Goal: Information Seeking & Learning: Learn about a topic

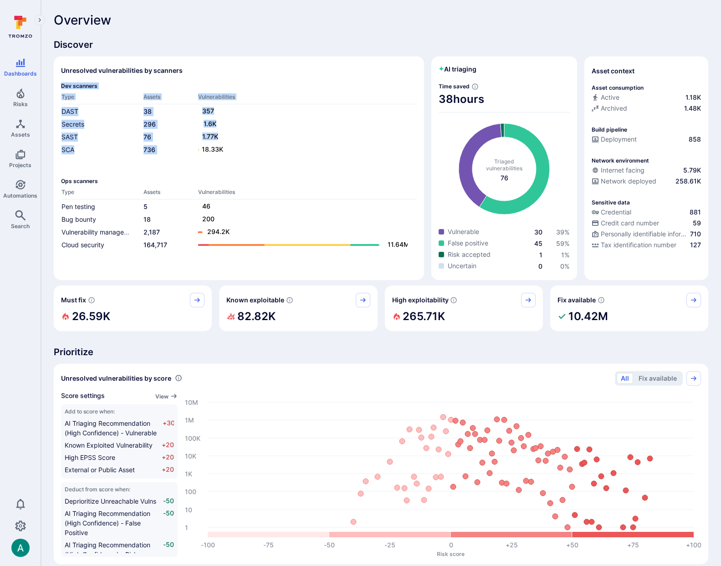
drag, startPoint x: 58, startPoint y: 149, endPoint x: 230, endPoint y: 153, distance: 171.8
click at [230, 153] on section "Unresolved vulnerabilities by scanners Dev scanners Type Assets Vulnerabilities…" at bounding box center [239, 168] width 370 height 224
click at [238, 153] on rect at bounding box center [303, 149] width 210 height 11
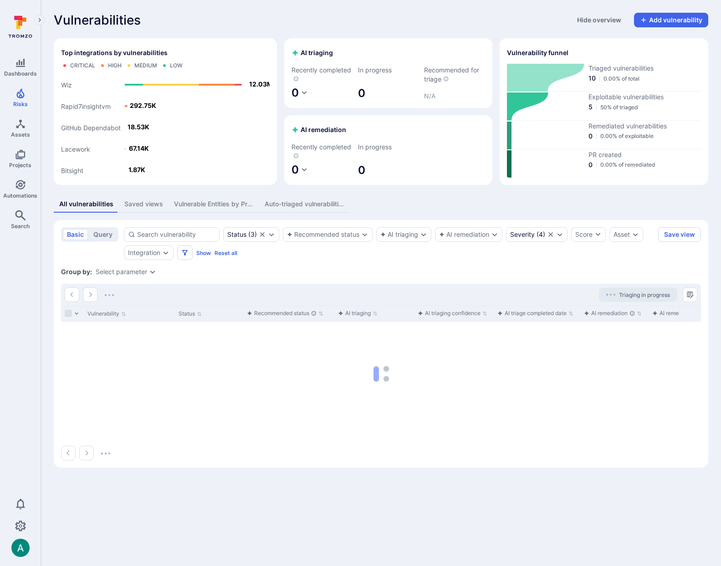
click at [131, 273] on div "Select parameter" at bounding box center [121, 271] width 51 height 7
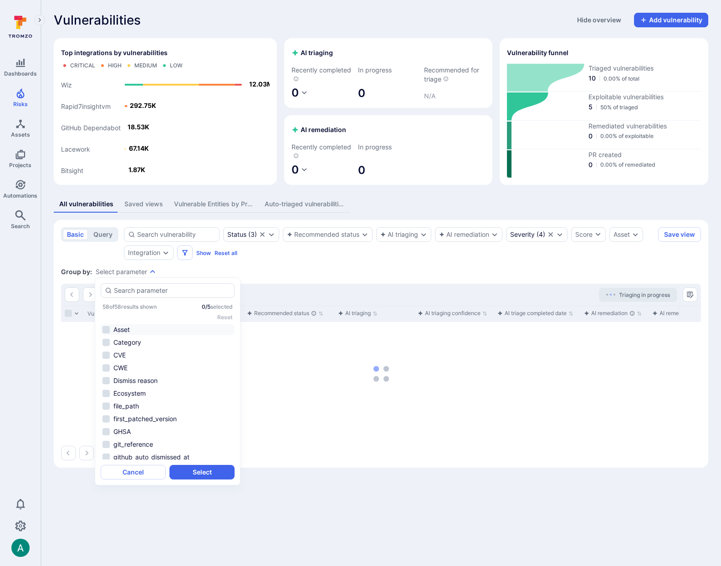
click at [127, 331] on li "Asset" at bounding box center [168, 329] width 134 height 11
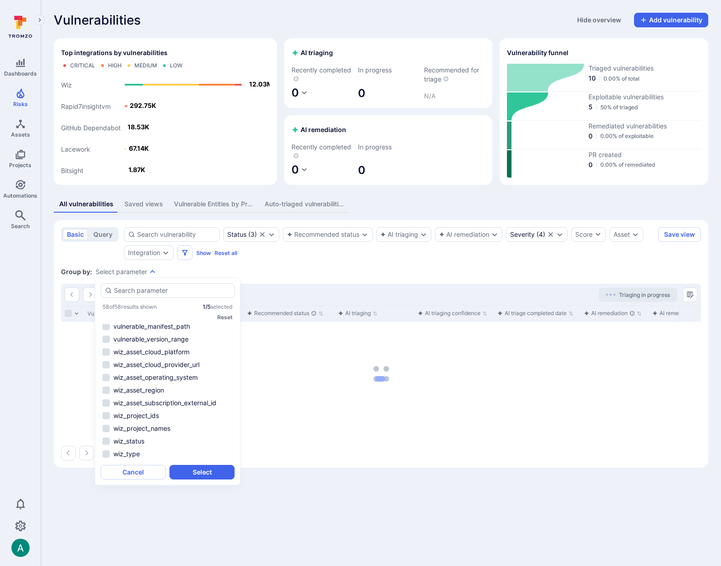
scroll to position [489, 0]
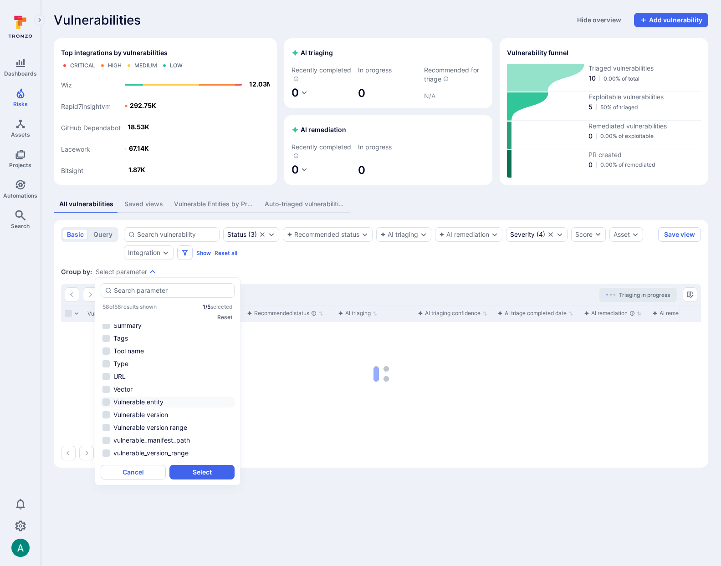
click at [154, 402] on li "Vulnerable entity" at bounding box center [168, 402] width 134 height 11
click at [203, 472] on button "Select" at bounding box center [201, 472] width 65 height 15
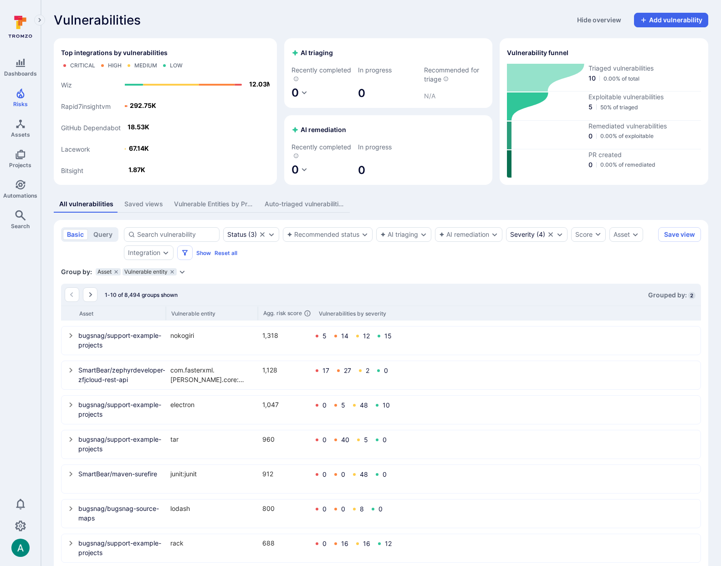
click at [379, 267] on div "Group by: Asset Vulnerable entity Select parameter" at bounding box center [381, 271] width 640 height 9
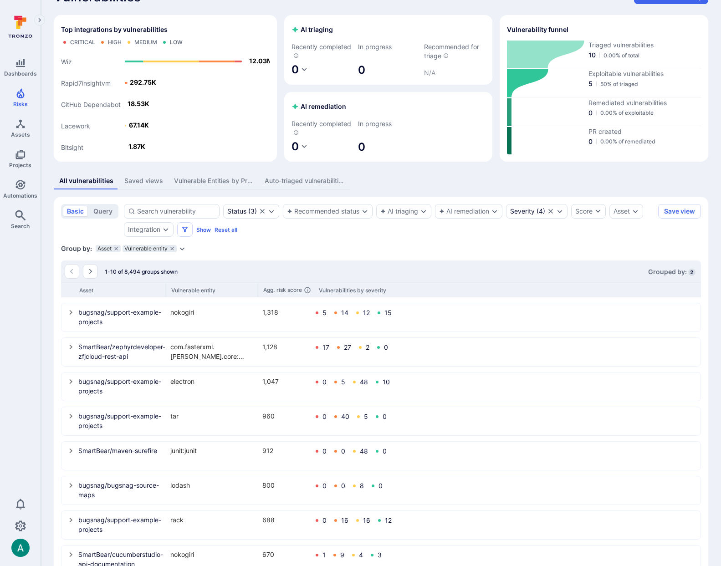
click at [73, 313] on icon "select group" at bounding box center [70, 312] width 7 height 7
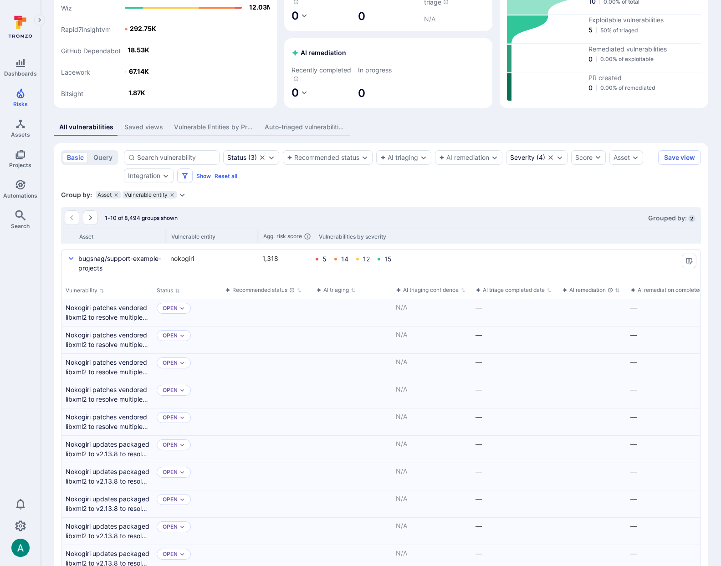
scroll to position [79, 0]
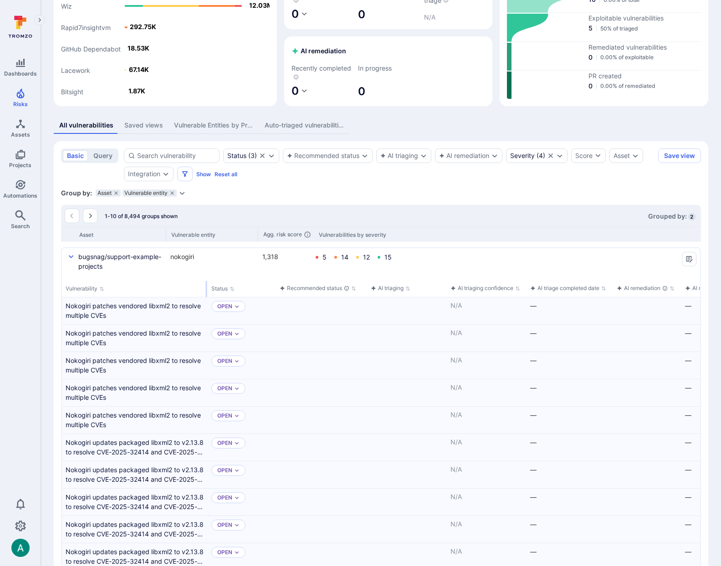
drag, startPoint x: 152, startPoint y: 287, endPoint x: 206, endPoint y: 287, distance: 54.7
click at [206, 287] on div "select group" at bounding box center [206, 289] width 1 height 16
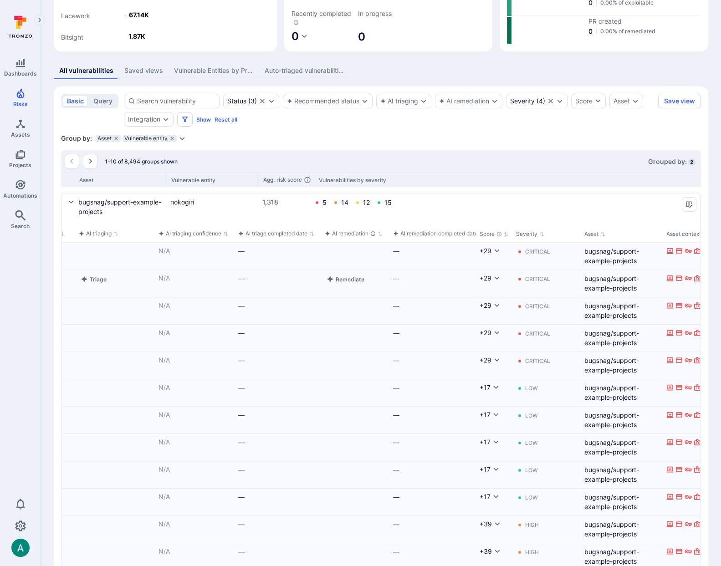
scroll to position [0, 0]
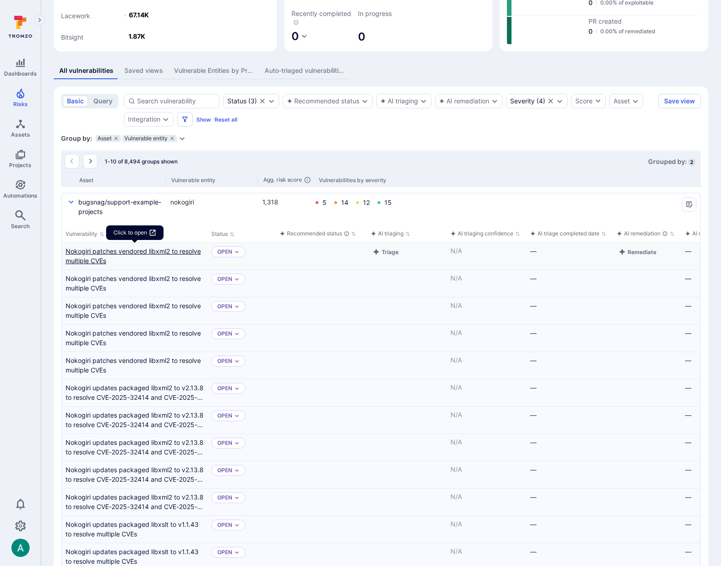
click at [135, 250] on link "Nokogiri patches vendored libxml2 to resolve multiple CVEs" at bounding box center [135, 255] width 138 height 19
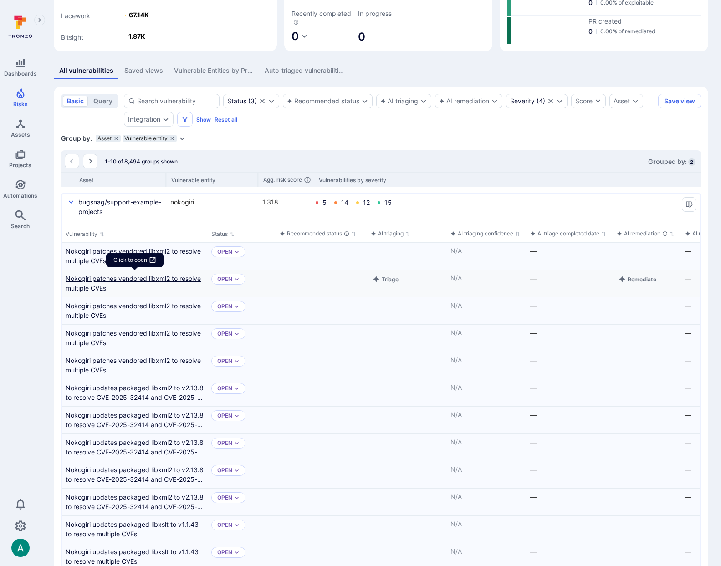
click at [139, 278] on link "Nokogiri patches vendored libxml2 to resolve multiple CVEs" at bounding box center [135, 283] width 138 height 19
click at [183, 138] on icon "Expand dropdown" at bounding box center [182, 138] width 5 height 3
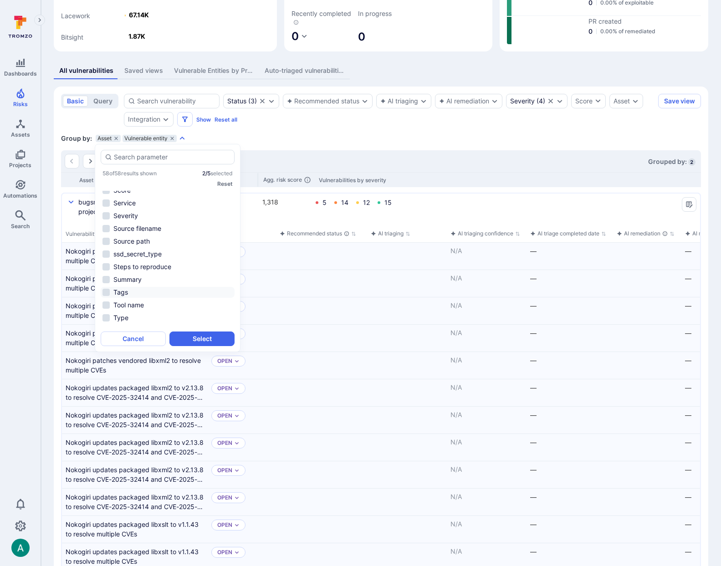
scroll to position [396, 0]
click at [147, 244] on li "Source path" at bounding box center [168, 246] width 134 height 11
click at [215, 340] on button "Select" at bounding box center [201, 339] width 65 height 15
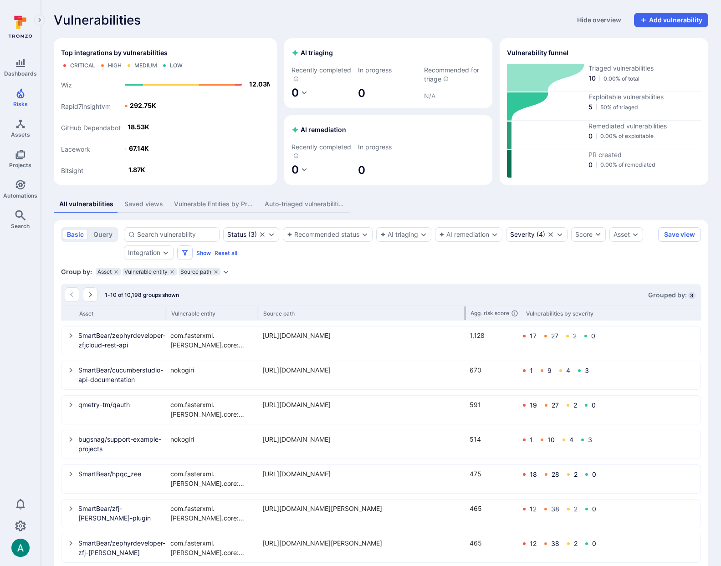
drag, startPoint x: 350, startPoint y: 311, endPoint x: 466, endPoint y: 309, distance: 115.3
click at [466, 309] on div at bounding box center [465, 314] width 1 height 14
click at [72, 335] on icon "select group" at bounding box center [70, 335] width 7 height 7
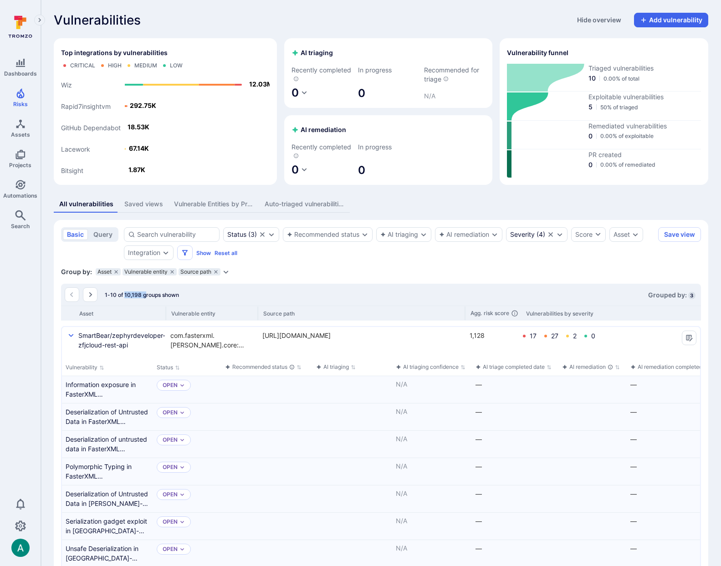
drag, startPoint x: 124, startPoint y: 295, endPoint x: 144, endPoint y: 290, distance: 21.2
click at [144, 295] on span "1-10 of 10,198 groups shown" at bounding box center [142, 295] width 74 height 7
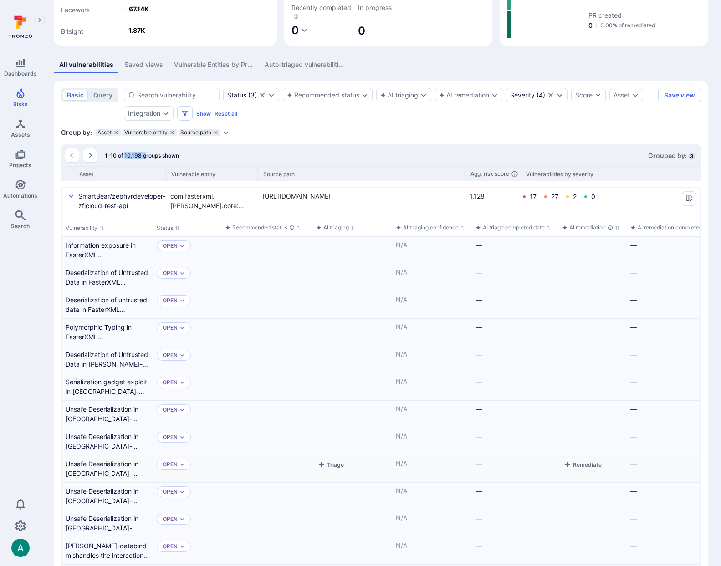
scroll to position [140, 0]
click at [108, 412] on link "Unsafe Deserialization in jackson-databind" at bounding box center [108, 413] width 84 height 19
click at [110, 435] on link "Unsafe Deserialization in jackson-databind" at bounding box center [108, 440] width 84 height 19
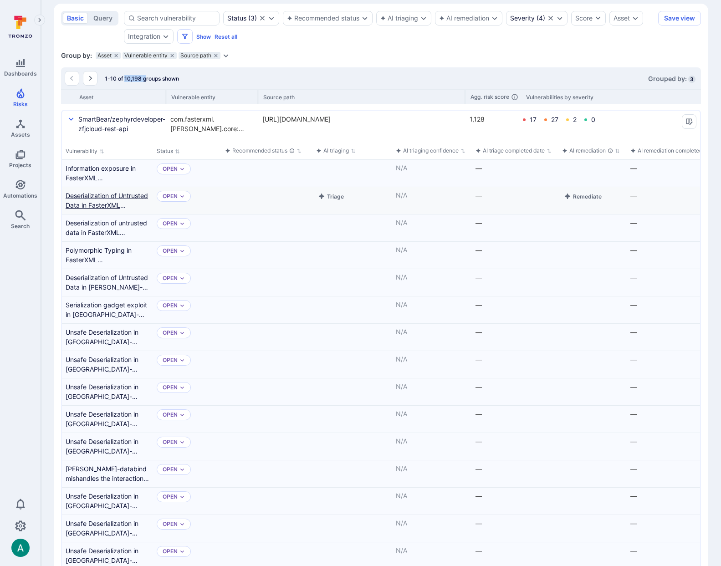
scroll to position [201, 0]
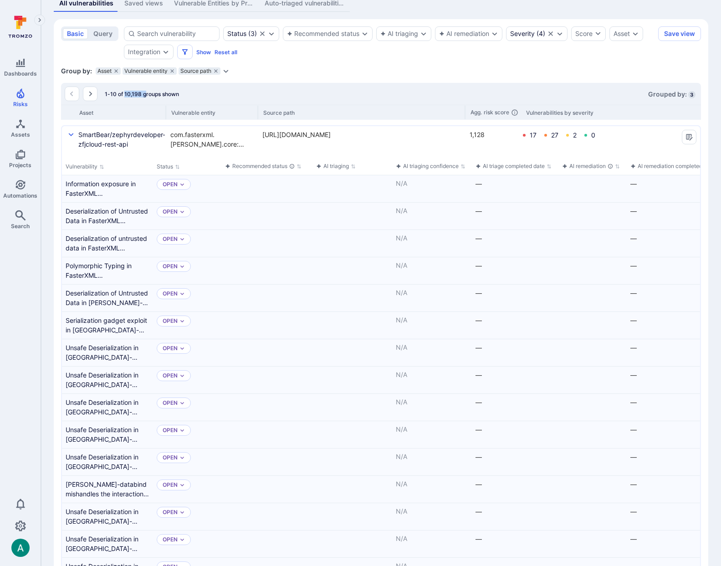
click at [227, 72] on icon "Expand dropdown" at bounding box center [225, 70] width 7 height 7
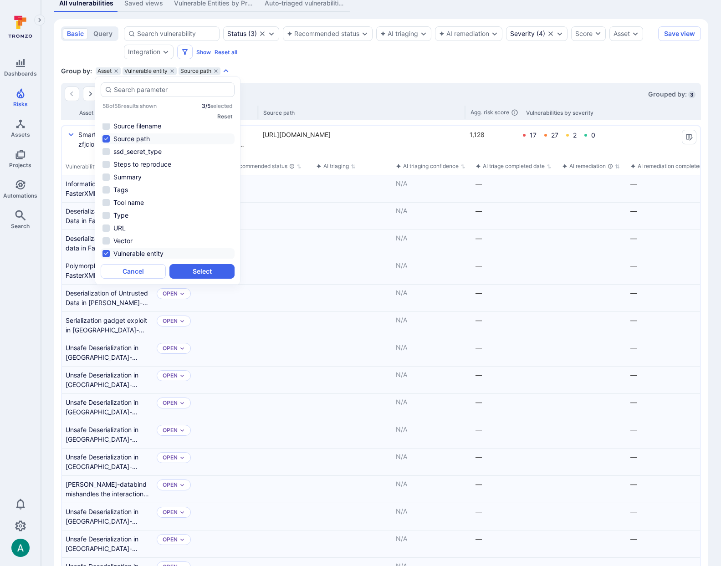
scroll to position [419, 0]
click at [138, 195] on li "Summary" at bounding box center [168, 194] width 134 height 11
click at [205, 272] on button "Select" at bounding box center [201, 271] width 65 height 15
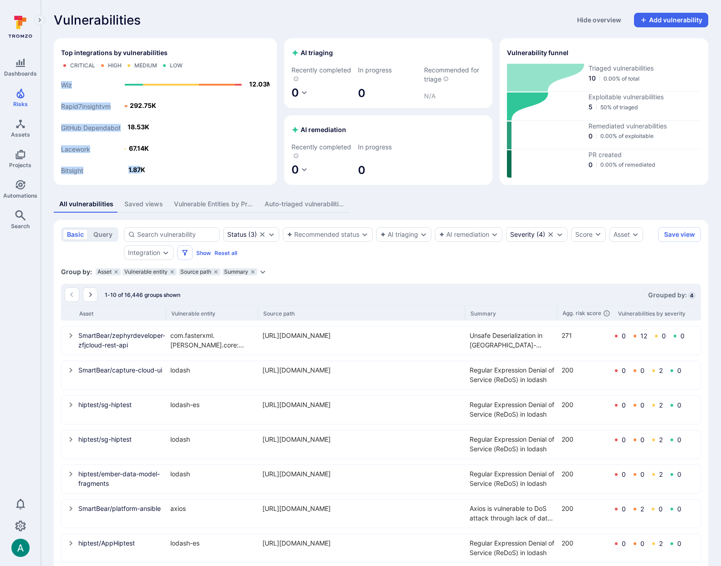
drag, startPoint x: 121, startPoint y: 171, endPoint x: 140, endPoint y: 173, distance: 19.2
click at [140, 173] on icon "Bitsight Lacework GitHub Dependabot Rapid7insightvm Wiz 1.87K 67.14K 18.53K 292…" at bounding box center [165, 125] width 209 height 105
click at [176, 187] on div "Vulnerabilities Hide overview Add vulnerability Top integrations by vulnerabili…" at bounding box center [381, 343] width 680 height 687
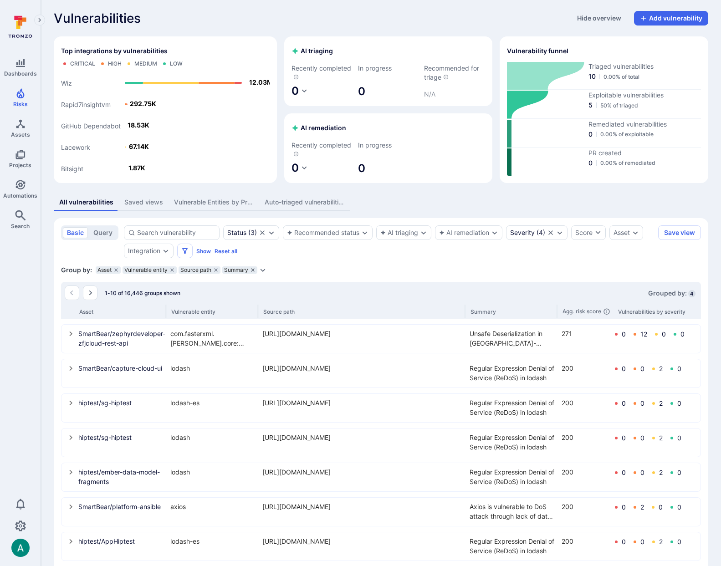
click at [253, 269] on icon "grouping parameters" at bounding box center [252, 269] width 5 height 5
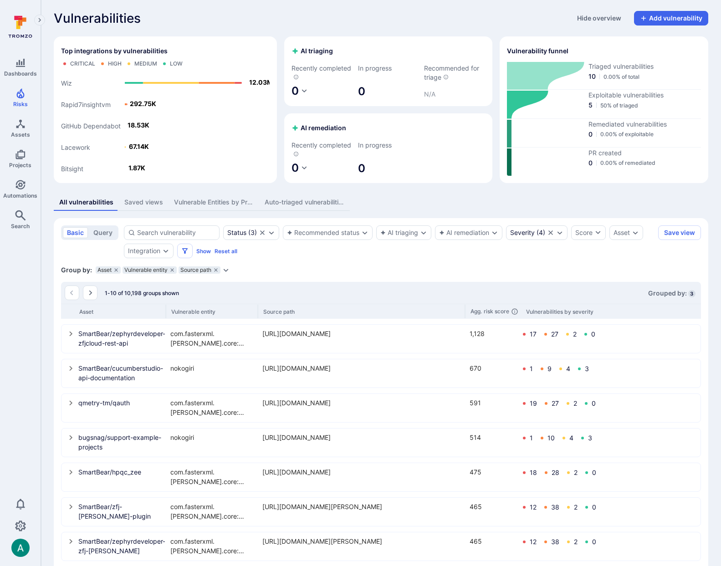
drag, startPoint x: 451, startPoint y: 272, endPoint x: 459, endPoint y: 270, distance: 8.5
click at [457, 271] on div "Group by: Asset Vulnerable entity Source path Select parameter" at bounding box center [381, 270] width 640 height 9
click at [156, 256] on div "Integration" at bounding box center [149, 251] width 50 height 15
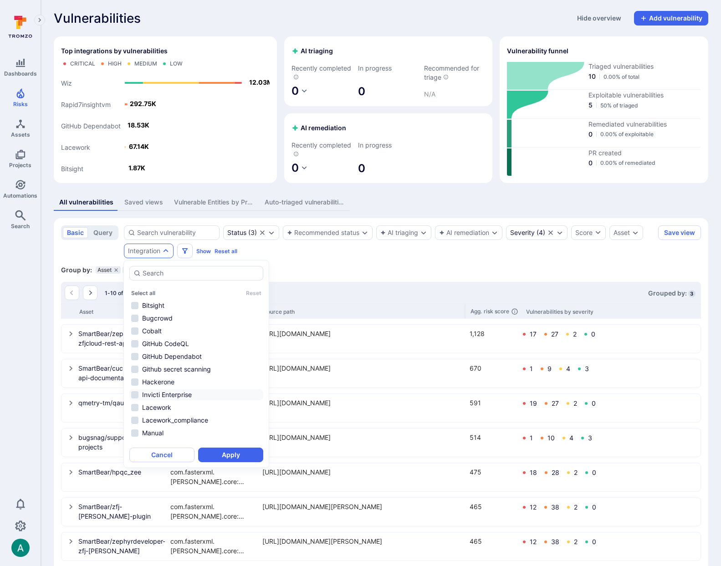
scroll to position [47, 0]
click at [158, 440] on li "Wiz" at bounding box center [196, 436] width 134 height 11
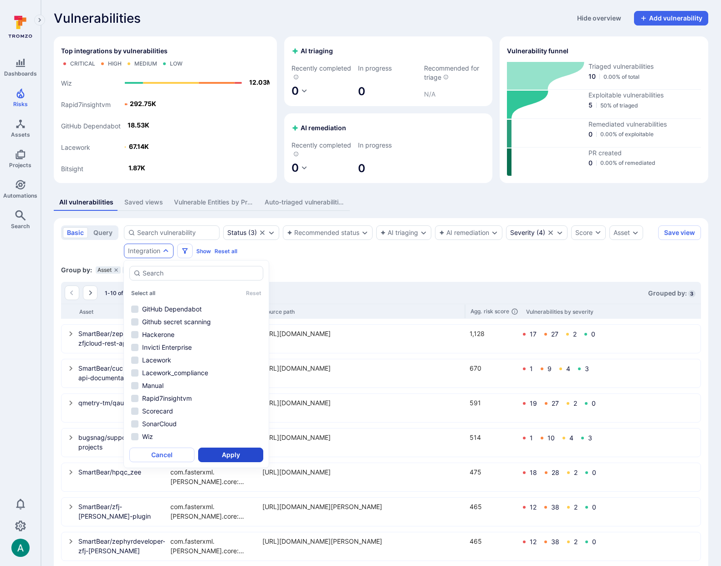
click at [226, 453] on button "Apply" at bounding box center [230, 455] width 65 height 15
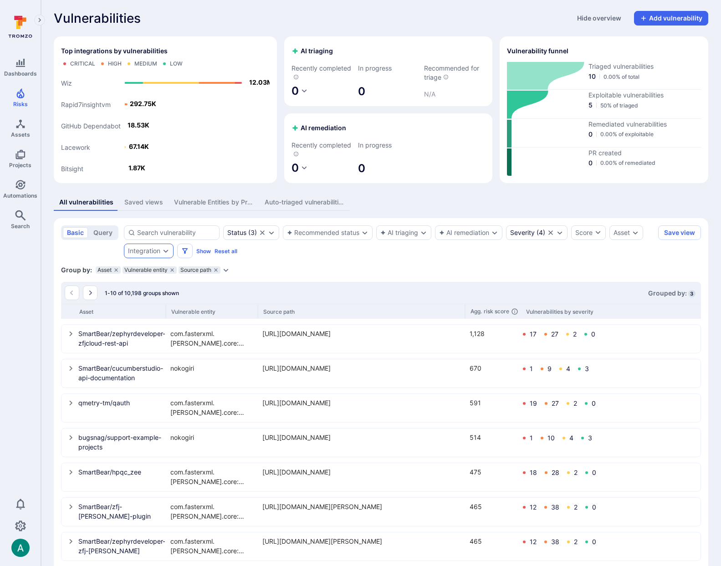
click at [154, 249] on div "Integration" at bounding box center [144, 250] width 32 height 7
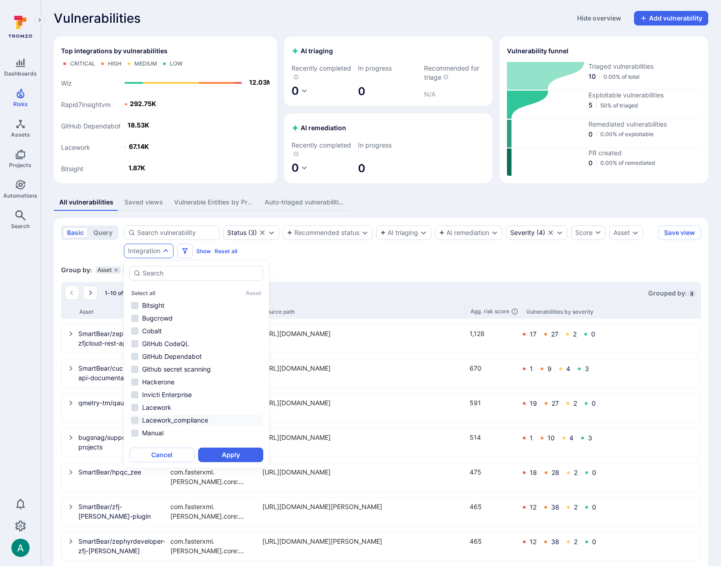
scroll to position [47, 0]
click at [156, 437] on li "Wiz" at bounding box center [196, 436] width 134 height 11
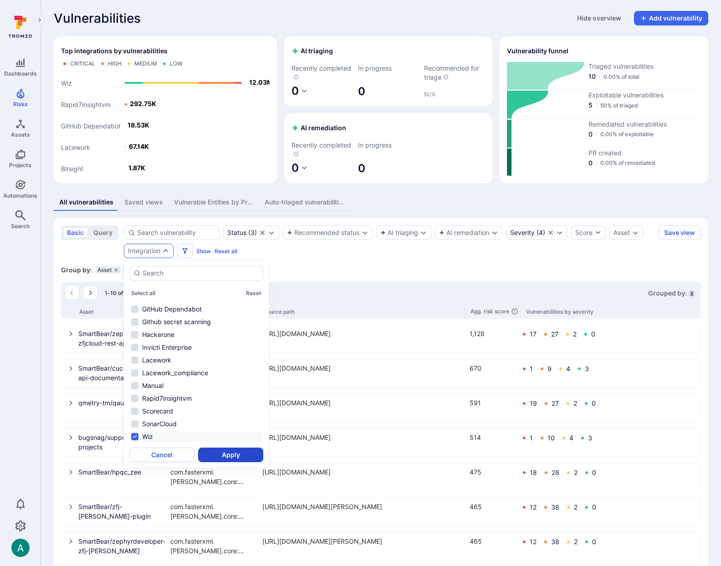
click at [230, 458] on button "Apply" at bounding box center [230, 455] width 65 height 15
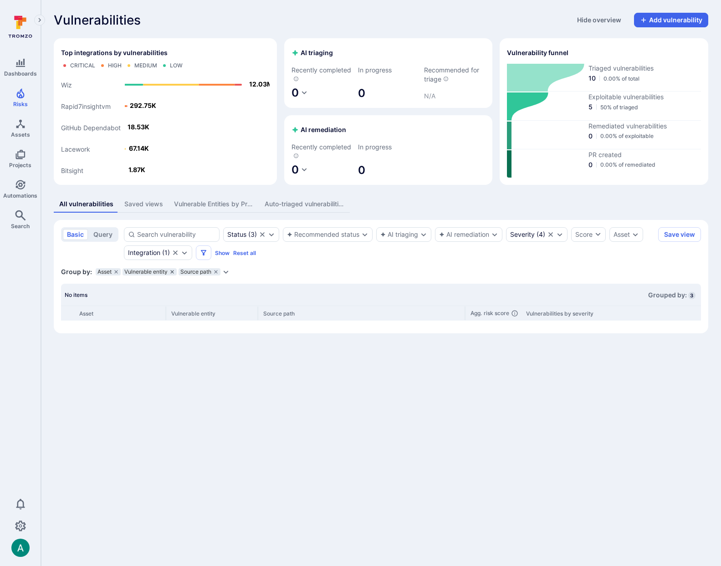
click at [173, 272] on icon "grouping parameters" at bounding box center [171, 271] width 3 height 3
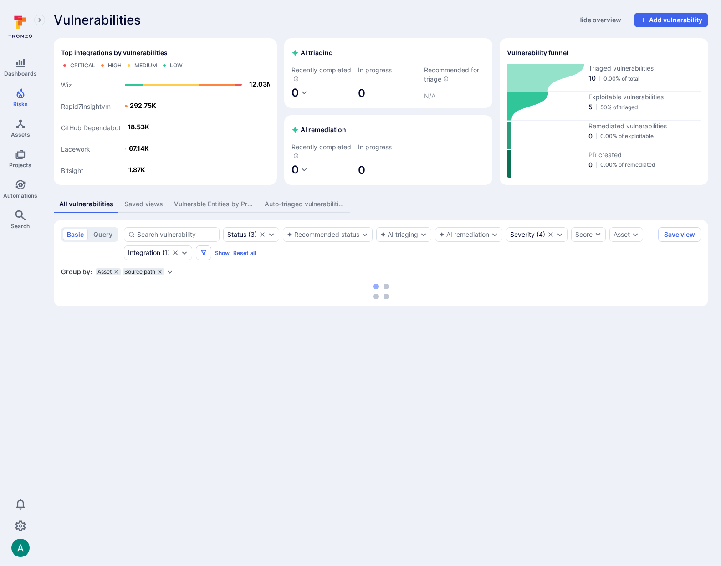
click at [158, 272] on icon "grouping parameters" at bounding box center [159, 271] width 5 height 5
click at [115, 271] on icon "grouping parameters" at bounding box center [115, 271] width 3 height 3
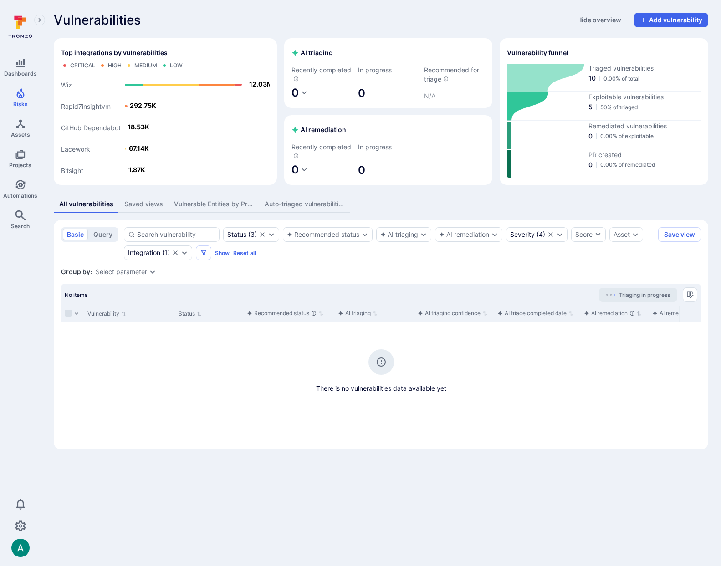
click at [134, 272] on div "Select parameter" at bounding box center [121, 271] width 51 height 7
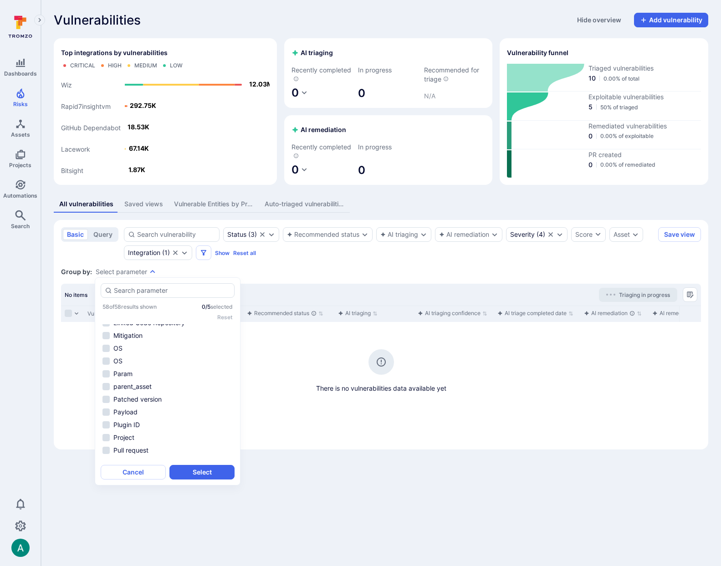
scroll to position [236, 0]
click at [139, 387] on li "parent_asset" at bounding box center [168, 387] width 134 height 11
click at [199, 475] on button "Select" at bounding box center [201, 472] width 65 height 15
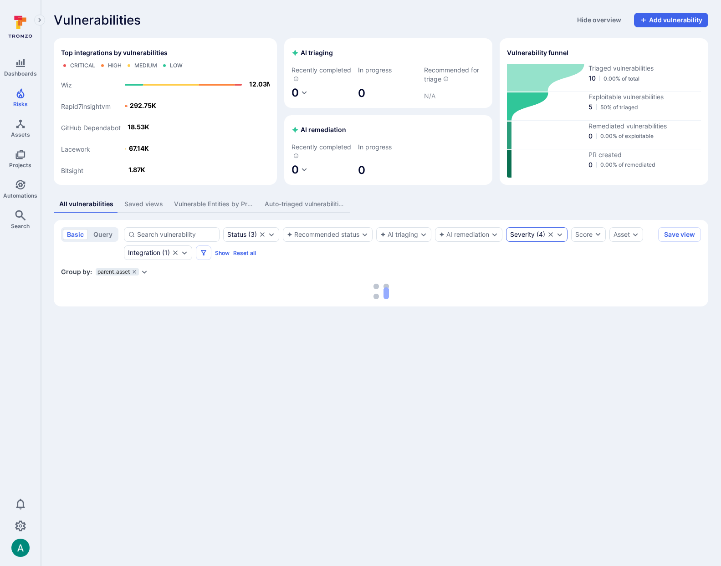
click at [538, 233] on div "Severity ( 4 )" at bounding box center [527, 234] width 35 height 7
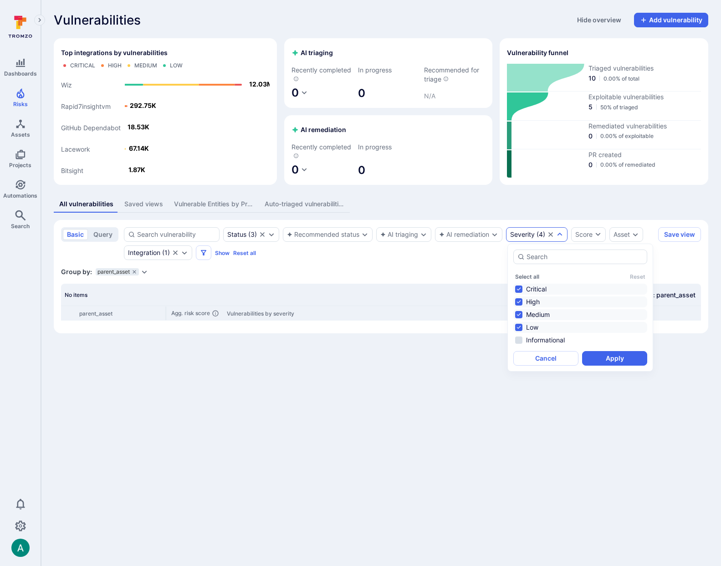
click at [527, 211] on div "All vulnerabilities Saved views Vulnerable Entities by Project Auto-triaged vul…" at bounding box center [381, 204] width 655 height 17
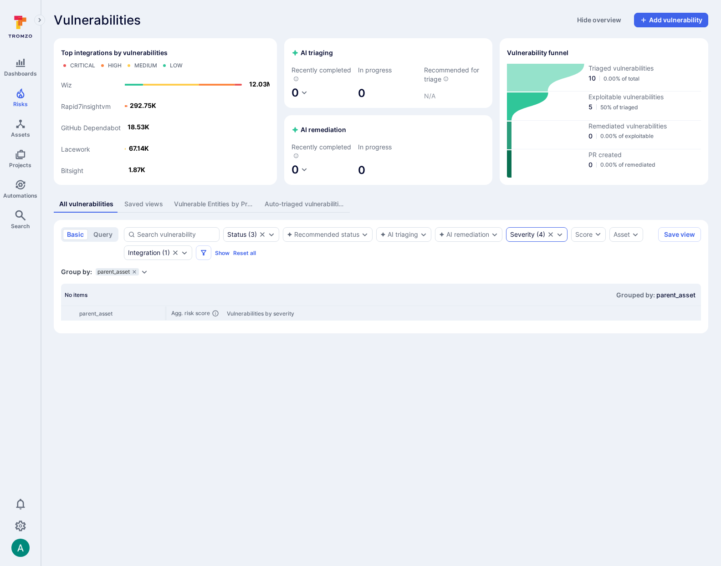
click at [525, 232] on div "Severity" at bounding box center [522, 234] width 25 height 7
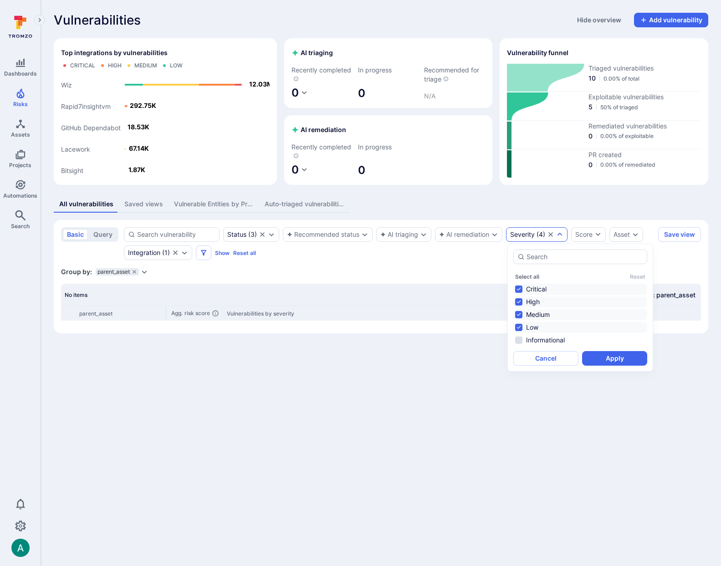
click at [523, 330] on li "Low" at bounding box center [580, 327] width 134 height 11
click at [612, 362] on button "Apply" at bounding box center [614, 358] width 65 height 15
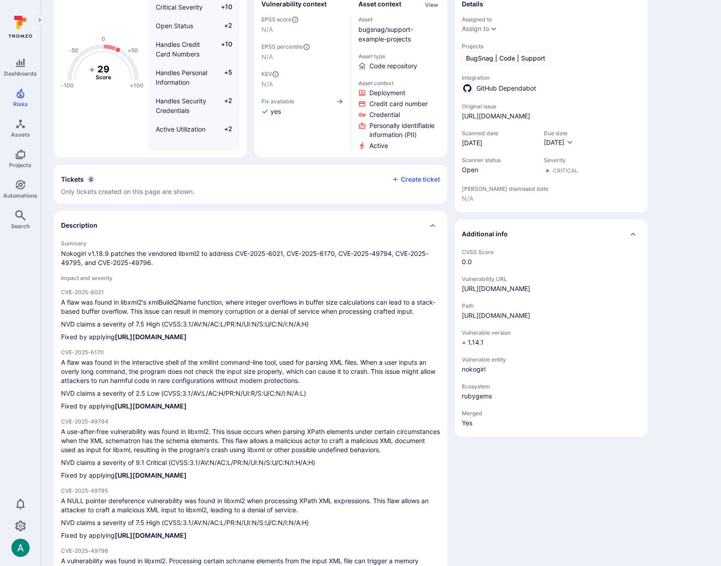
scroll to position [88, 0]
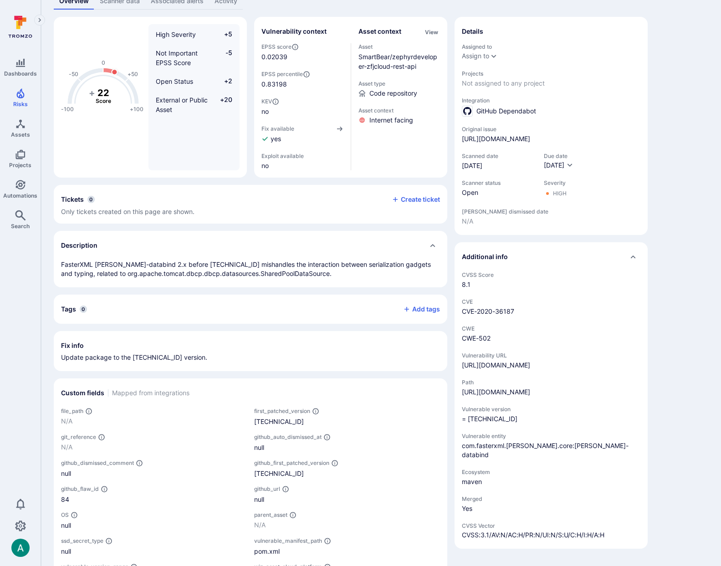
scroll to position [69, 0]
